Goal: Transaction & Acquisition: Purchase product/service

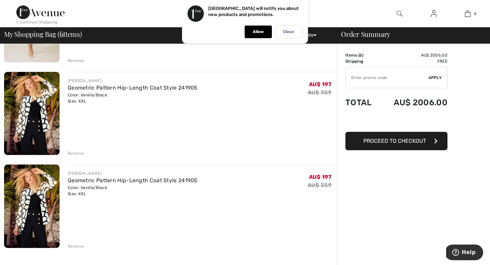
scroll to position [401, 0]
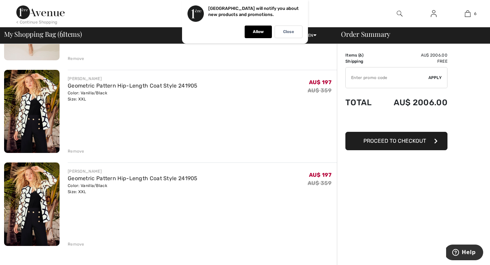
click at [71, 243] on div "Remove" at bounding box center [76, 244] width 17 height 6
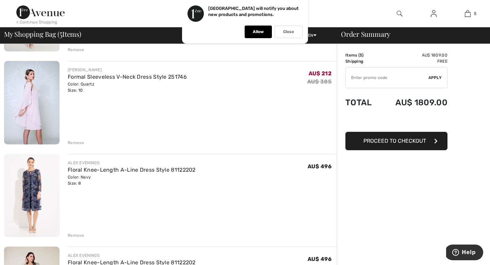
scroll to position [132, 0]
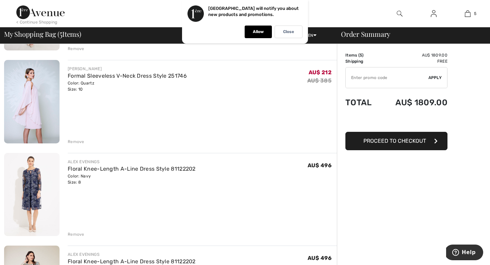
click at [76, 233] on div "Remove" at bounding box center [76, 234] width 17 height 6
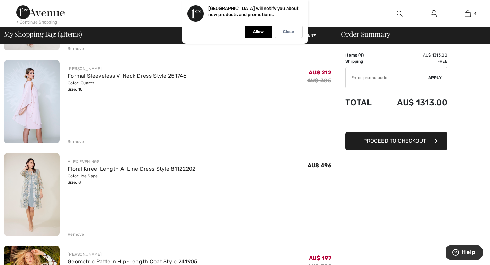
click at [76, 233] on div "Remove" at bounding box center [76, 234] width 17 height 6
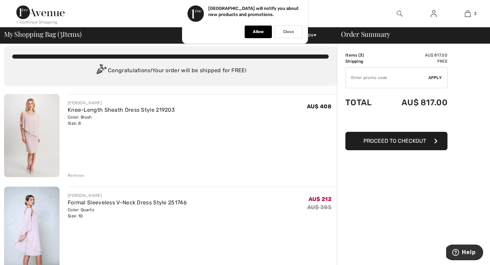
scroll to position [0, 0]
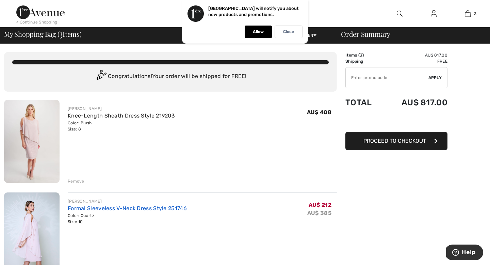
click at [94, 209] on link "Formal Sleeveless V-Neck Dress Style 251746" at bounding box center [127, 208] width 119 height 6
